Goal: Task Accomplishment & Management: Complete application form

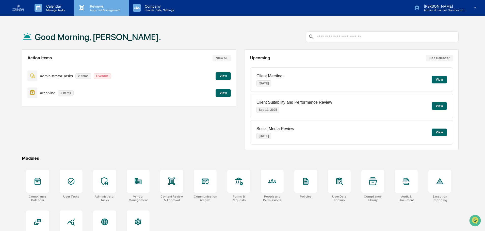
click at [93, 9] on p "Approval Management" at bounding box center [104, 10] width 37 height 4
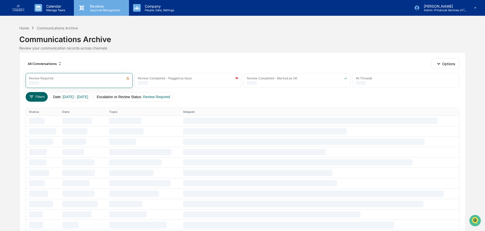
click at [104, 11] on p "Approval Management" at bounding box center [104, 10] width 37 height 4
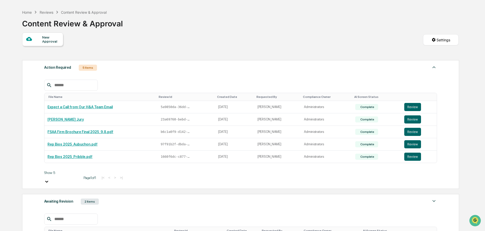
scroll to position [51, 0]
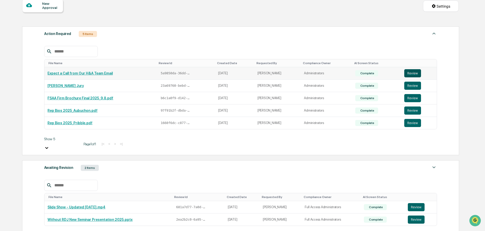
click at [412, 73] on button "Review" at bounding box center [412, 73] width 17 height 8
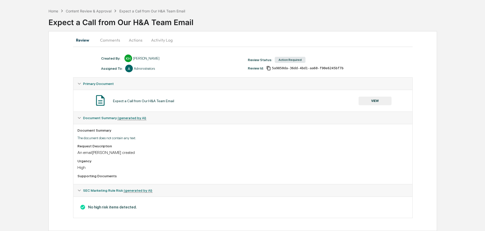
click at [374, 96] on div "Expect a Call from Our H&A Team Email VIEW" at bounding box center [242, 100] width 331 height 13
click at [374, 99] on button "VIEW" at bounding box center [374, 101] width 33 height 9
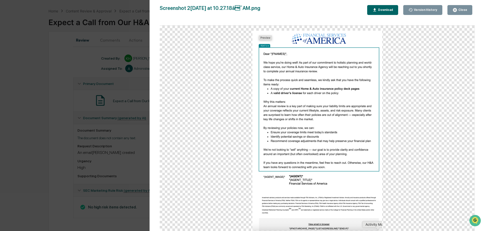
click at [467, 11] on div "Close" at bounding box center [462, 10] width 10 height 4
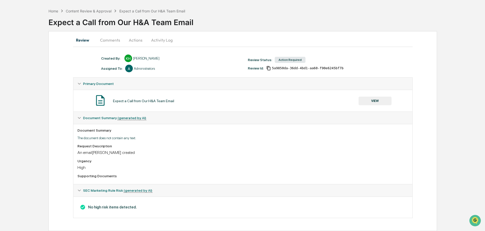
click at [132, 43] on button "Actions" at bounding box center [135, 40] width 23 height 12
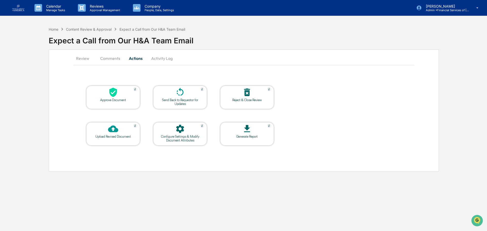
click at [123, 97] on div at bounding box center [113, 92] width 51 height 11
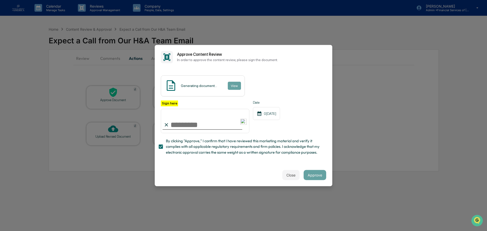
click at [191, 126] on input "Sign here" at bounding box center [205, 121] width 89 height 24
type input "**********"
click at [264, 127] on div "Date 09/09/2025" at bounding box center [266, 117] width 27 height 33
click at [316, 173] on button "Approve" at bounding box center [315, 175] width 23 height 10
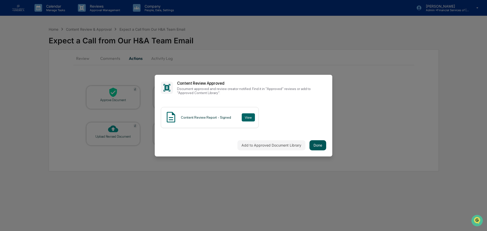
click at [318, 141] on button "Done" at bounding box center [318, 145] width 17 height 10
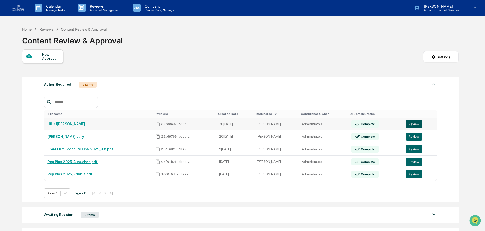
click at [411, 125] on button "Review" at bounding box center [413, 124] width 17 height 8
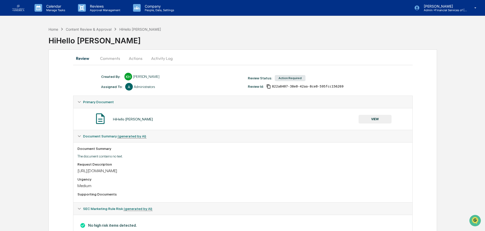
scroll to position [18, 0]
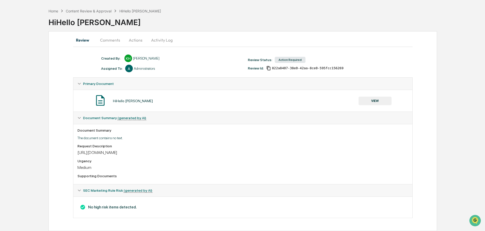
click at [379, 98] on button "VIEW" at bounding box center [374, 101] width 33 height 9
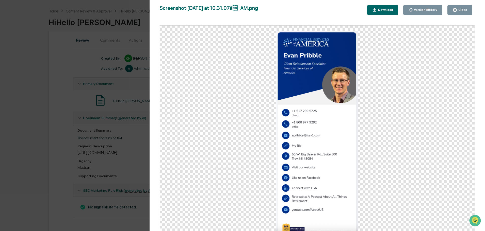
click at [457, 9] on icon "button" at bounding box center [455, 10] width 4 height 4
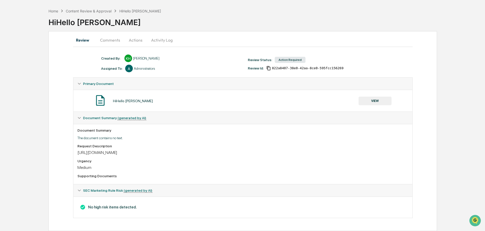
click at [129, 41] on button "Actions" at bounding box center [135, 40] width 23 height 12
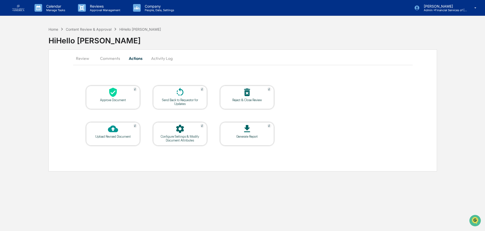
scroll to position [0, 0]
click at [113, 98] on div "Approve Document" at bounding box center [113, 100] width 46 height 4
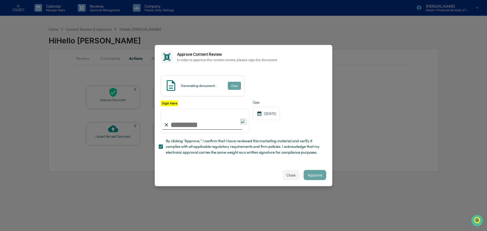
click at [173, 128] on input "Sign here" at bounding box center [205, 121] width 89 height 24
type input "**********"
click at [269, 151] on span "By clicking "Approve," I confirm that I have reviewed this marketing material a…" at bounding box center [244, 146] width 156 height 17
click at [180, 152] on span "By clicking "Approve," I confirm that I have reviewed this marketing material a…" at bounding box center [244, 146] width 156 height 17
drag, startPoint x: 315, startPoint y: 173, endPoint x: 311, endPoint y: 173, distance: 3.3
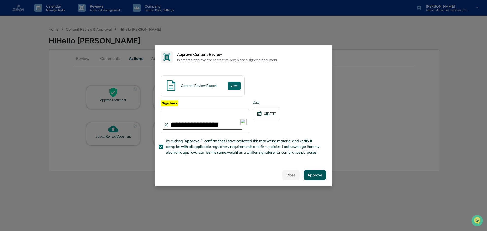
click at [314, 173] on button "Approve" at bounding box center [315, 175] width 23 height 10
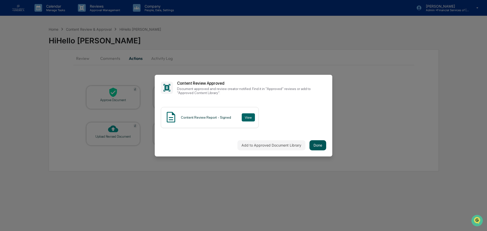
click at [321, 145] on button "Done" at bounding box center [318, 145] width 17 height 10
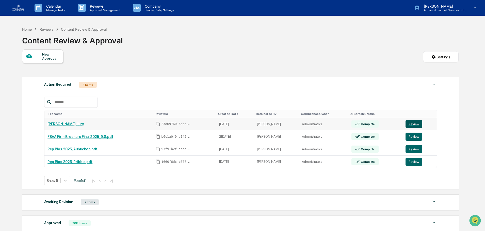
click at [409, 125] on button "Review" at bounding box center [413, 124] width 17 height 8
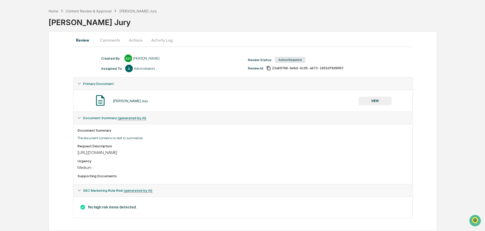
click at [371, 100] on button "VIEW" at bounding box center [374, 101] width 33 height 9
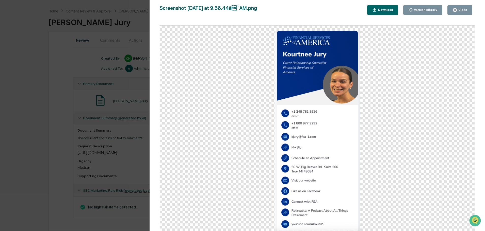
click at [461, 10] on div "Close" at bounding box center [462, 10] width 10 height 4
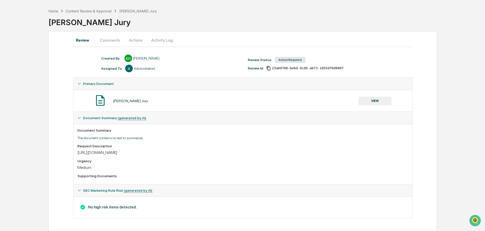
click at [136, 40] on button "Actions" at bounding box center [135, 40] width 23 height 12
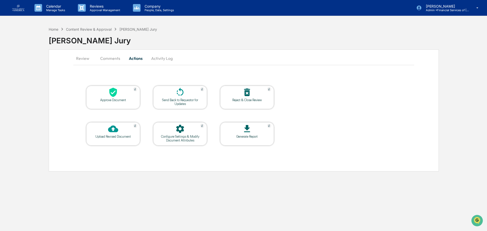
click at [125, 91] on div at bounding box center [113, 92] width 51 height 11
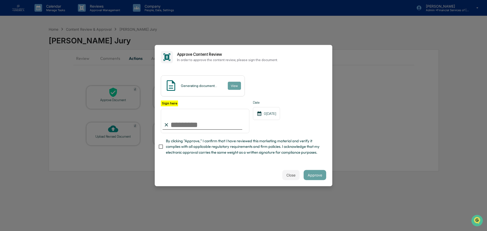
click at [177, 152] on span "By clicking "Approve," I confirm that I have reviewed this marketing material a…" at bounding box center [244, 146] width 156 height 17
click at [179, 126] on input "Sign here" at bounding box center [205, 121] width 89 height 24
type input "**********"
click at [256, 167] on div "Close Approve" at bounding box center [244, 175] width 178 height 22
click at [320, 178] on button "Approve" at bounding box center [315, 175] width 23 height 10
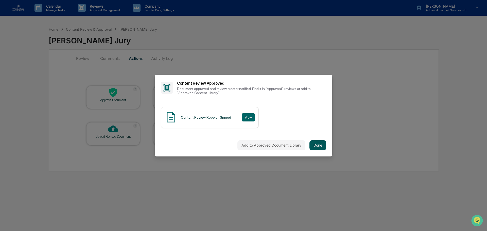
click at [315, 143] on button "Done" at bounding box center [318, 145] width 17 height 10
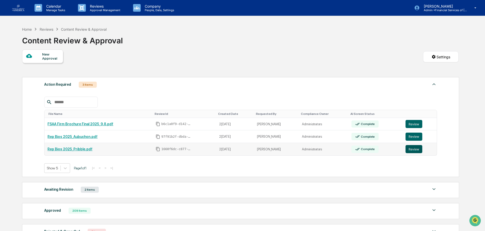
click at [413, 150] on button "Review" at bounding box center [413, 149] width 17 height 8
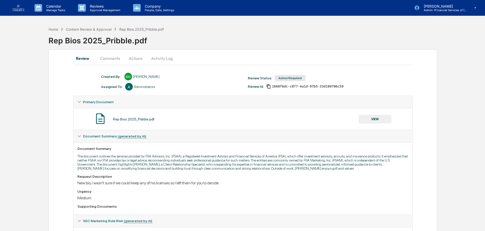
click at [376, 120] on button "VIEW" at bounding box center [374, 119] width 33 height 9
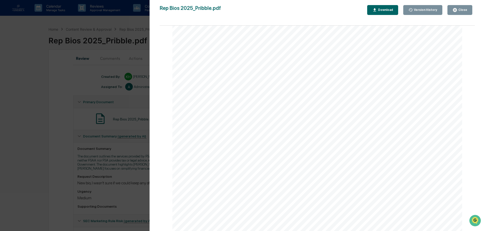
scroll to position [3, 0]
click at [458, 8] on div "Close" at bounding box center [462, 10] width 10 height 4
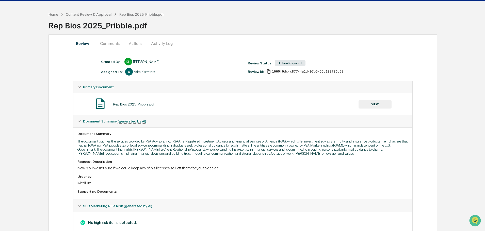
scroll to position [30, 0]
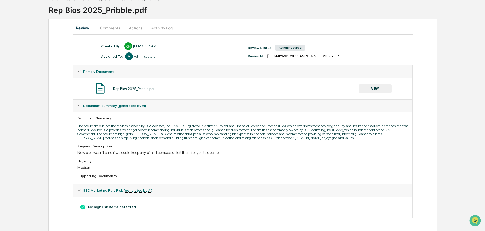
drag, startPoint x: 106, startPoint y: 26, endPoint x: 111, endPoint y: 26, distance: 4.9
click at [107, 27] on button "Comments" at bounding box center [110, 28] width 28 height 12
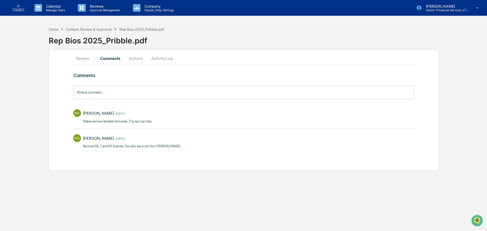
click at [138, 59] on button "Actions" at bounding box center [135, 58] width 23 height 12
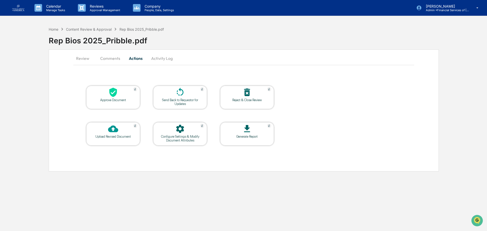
click at [174, 101] on div "Send Back to Requestor for Updates" at bounding box center [180, 102] width 46 height 8
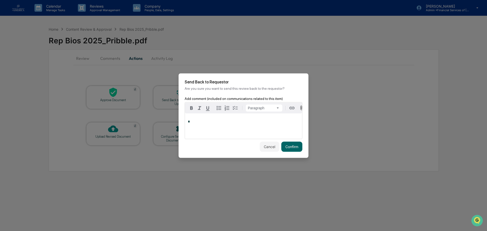
click at [198, 124] on div "*" at bounding box center [243, 125] width 117 height 25
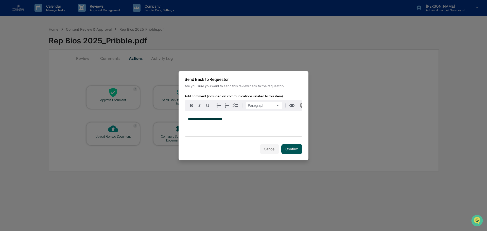
click at [293, 150] on button "Confirm" at bounding box center [292, 149] width 21 height 10
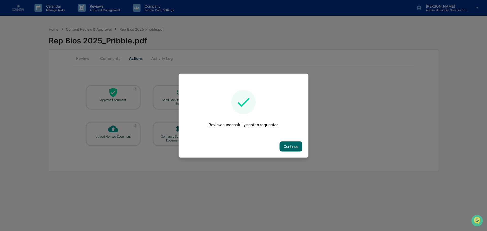
click at [291, 152] on div "Continue" at bounding box center [244, 146] width 130 height 22
click at [291, 147] on button "Continue" at bounding box center [291, 146] width 23 height 10
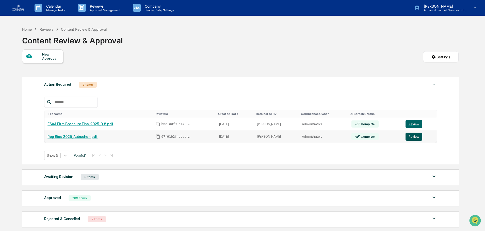
click at [409, 134] on button "Review" at bounding box center [413, 137] width 17 height 8
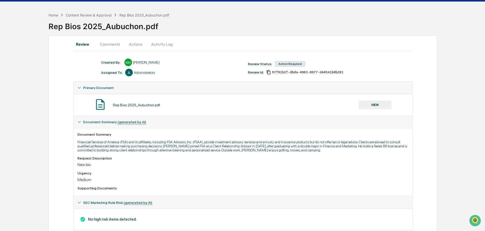
scroll to position [26, 0]
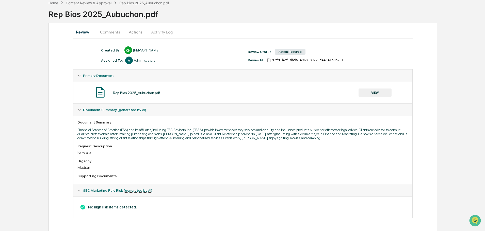
click at [382, 93] on button "VIEW" at bounding box center [374, 93] width 33 height 9
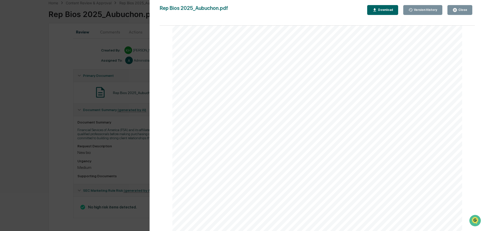
scroll to position [105, 0]
click at [456, 11] on icon "button" at bounding box center [455, 10] width 4 height 4
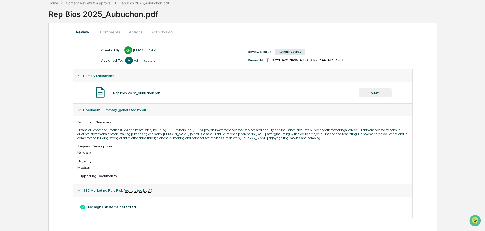
click at [138, 31] on button "Actions" at bounding box center [135, 32] width 23 height 12
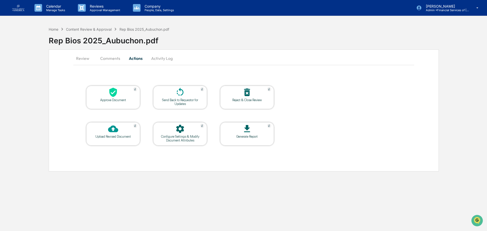
click at [107, 96] on div at bounding box center [113, 92] width 51 height 11
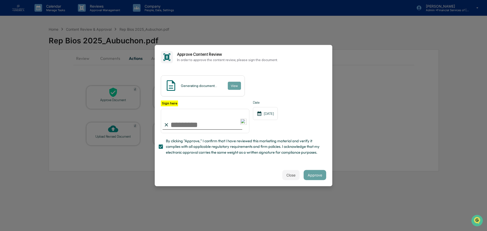
click at [178, 125] on input "Sign here" at bounding box center [205, 121] width 89 height 24
type input "**********"
click at [313, 174] on button "Approve" at bounding box center [315, 175] width 23 height 10
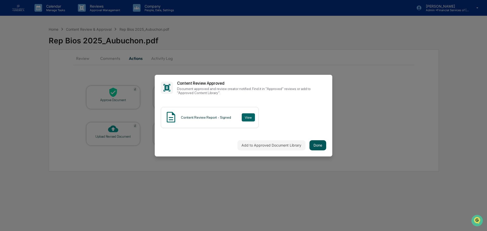
click at [320, 143] on button "Done" at bounding box center [318, 145] width 17 height 10
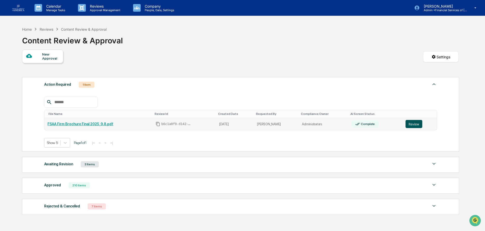
click at [414, 123] on button "Review" at bounding box center [413, 124] width 17 height 8
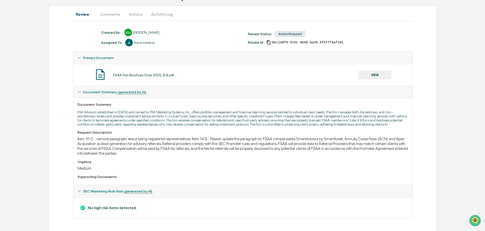
scroll to position [45, 0]
click at [374, 75] on button "VIEW" at bounding box center [374, 74] width 33 height 9
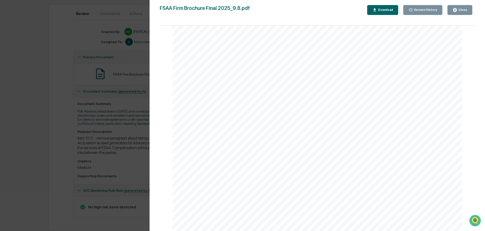
scroll to position [6854, 0]
click at [460, 13] on button "Close" at bounding box center [459, 10] width 25 height 10
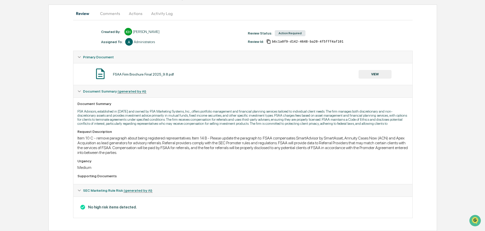
click at [131, 11] on button "Actions" at bounding box center [135, 13] width 23 height 12
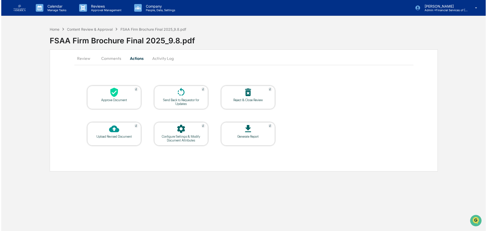
scroll to position [0, 0]
click at [111, 94] on icon at bounding box center [113, 92] width 8 height 9
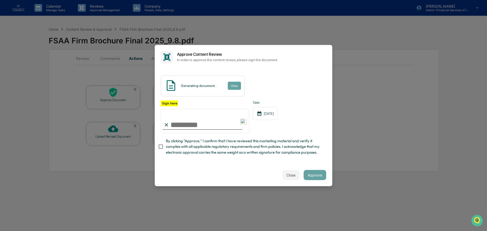
click at [184, 144] on span "By clicking "Approve," I confirm that I have reviewed this marketing material a…" at bounding box center [244, 146] width 156 height 17
click at [186, 129] on input "Sign here" at bounding box center [205, 121] width 89 height 24
type input "**********"
click at [312, 177] on button "Approve" at bounding box center [315, 175] width 23 height 10
